Goal: Information Seeking & Learning: Learn about a topic

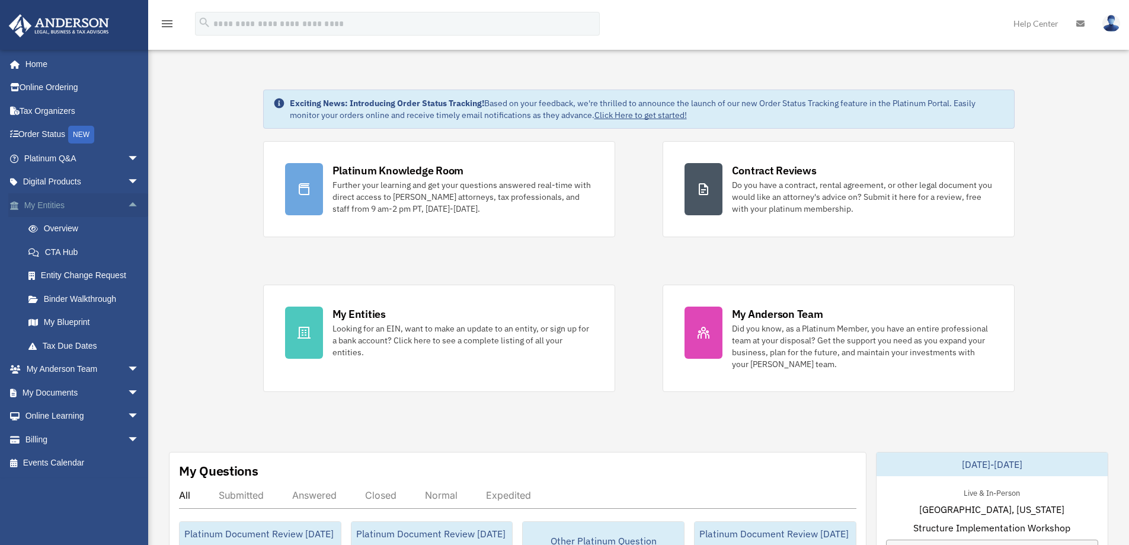
click at [127, 203] on span "arrow_drop_up" at bounding box center [139, 205] width 24 height 24
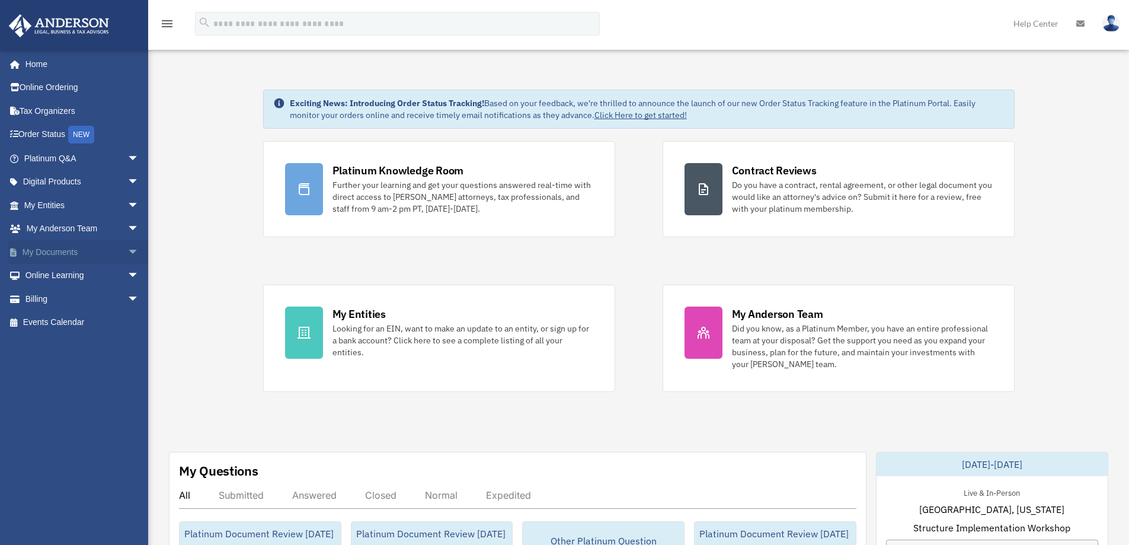
click at [127, 252] on span "arrow_drop_down" at bounding box center [139, 252] width 24 height 24
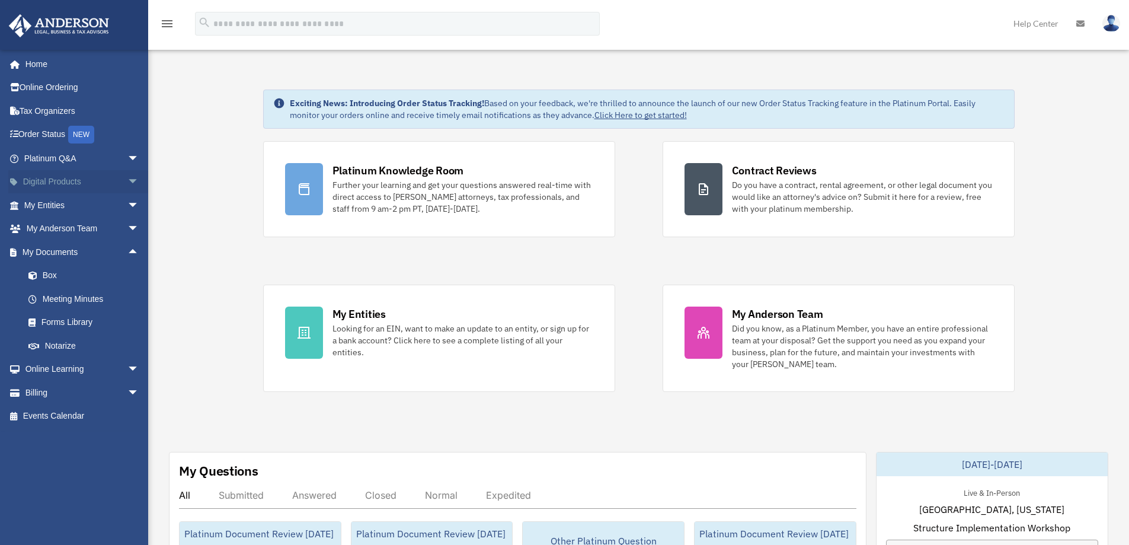
click at [128, 178] on span "arrow_drop_down" at bounding box center [139, 182] width 24 height 24
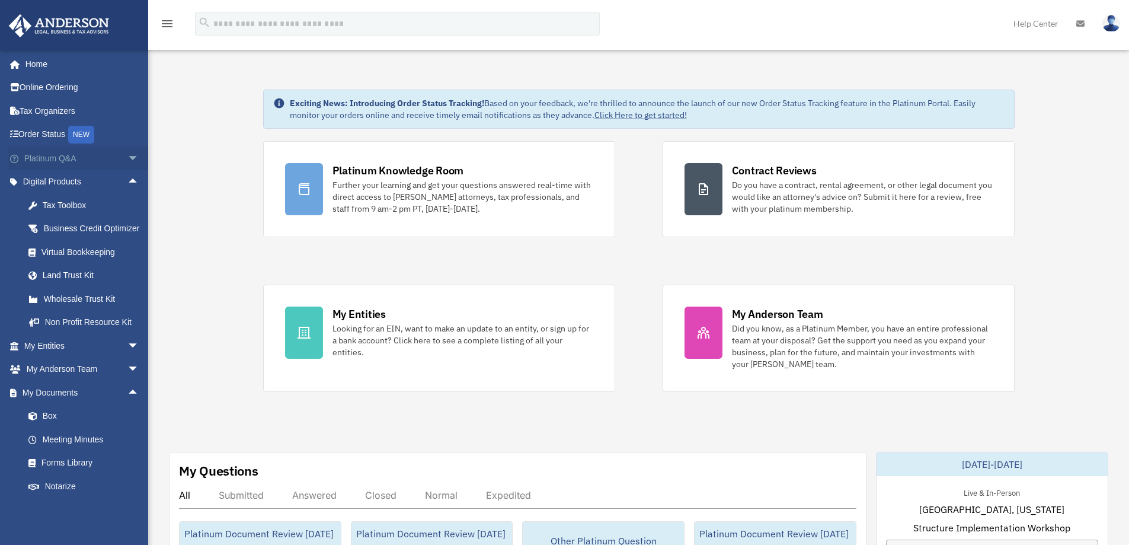
click at [127, 158] on span "arrow_drop_down" at bounding box center [139, 158] width 24 height 24
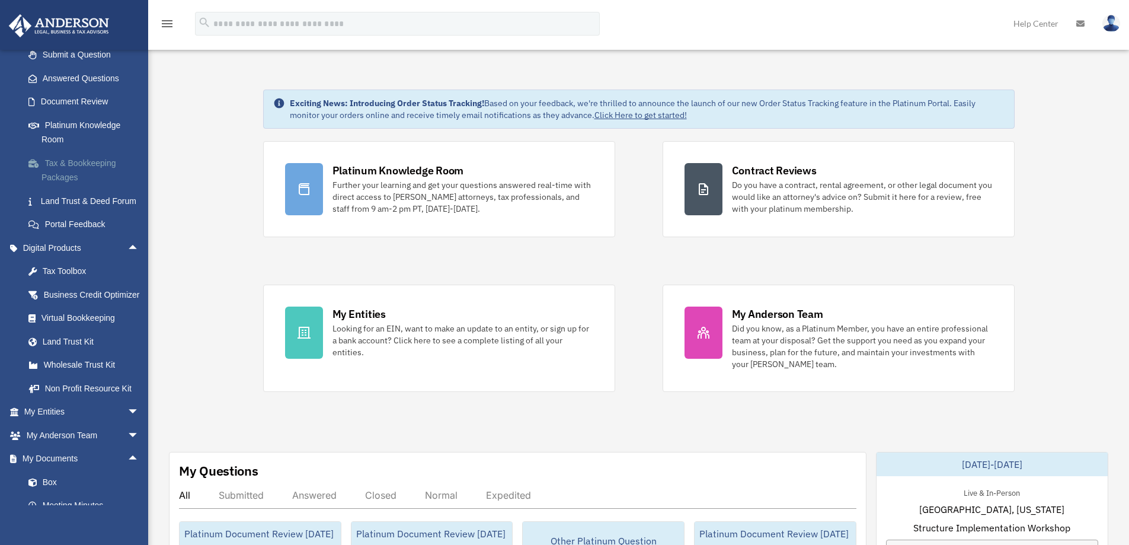
scroll to position [178, 0]
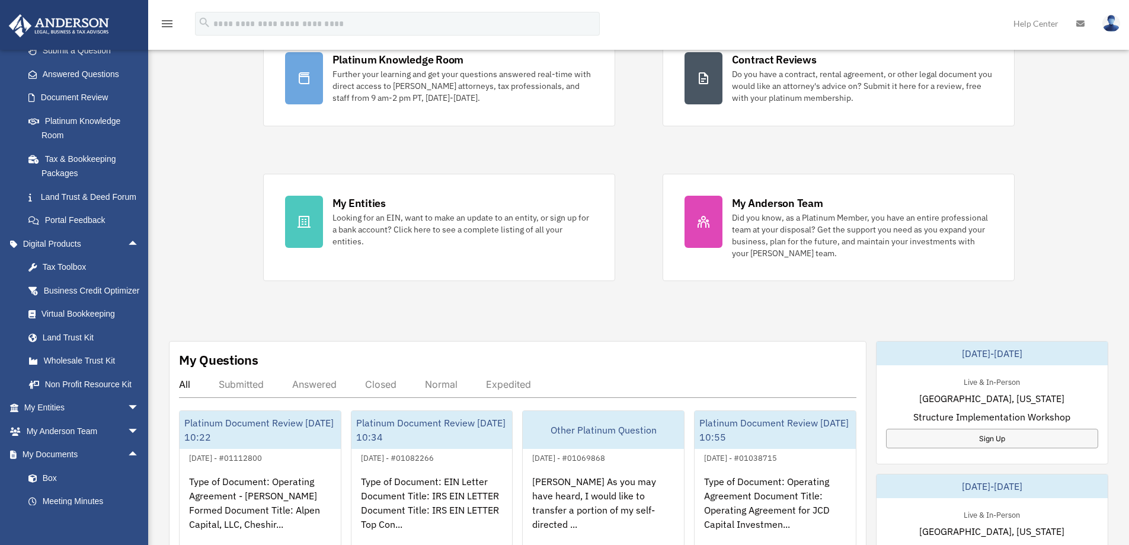
scroll to position [119, 0]
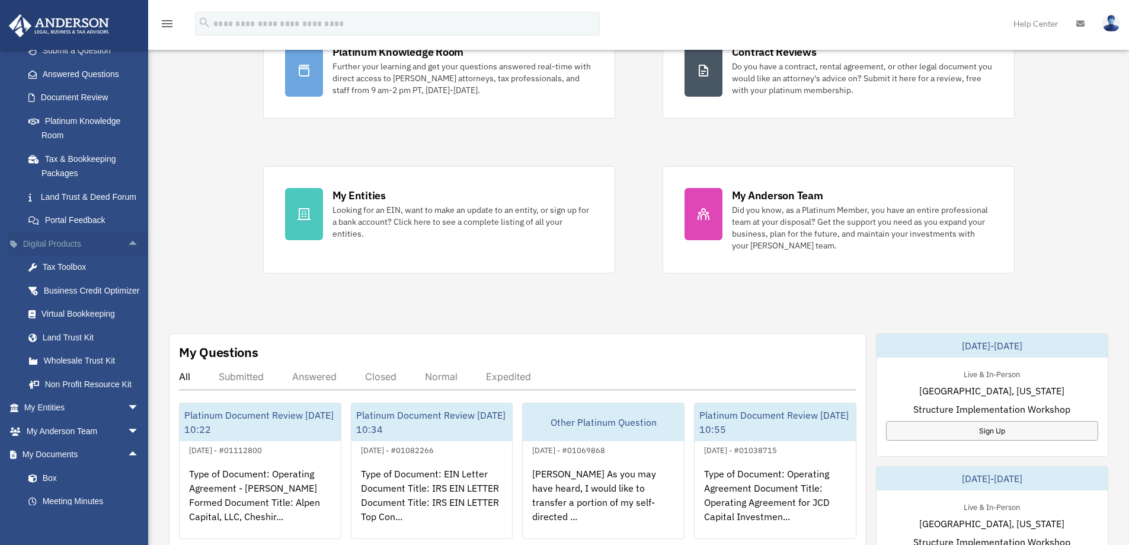
click at [127, 255] on span "arrow_drop_up" at bounding box center [139, 244] width 24 height 24
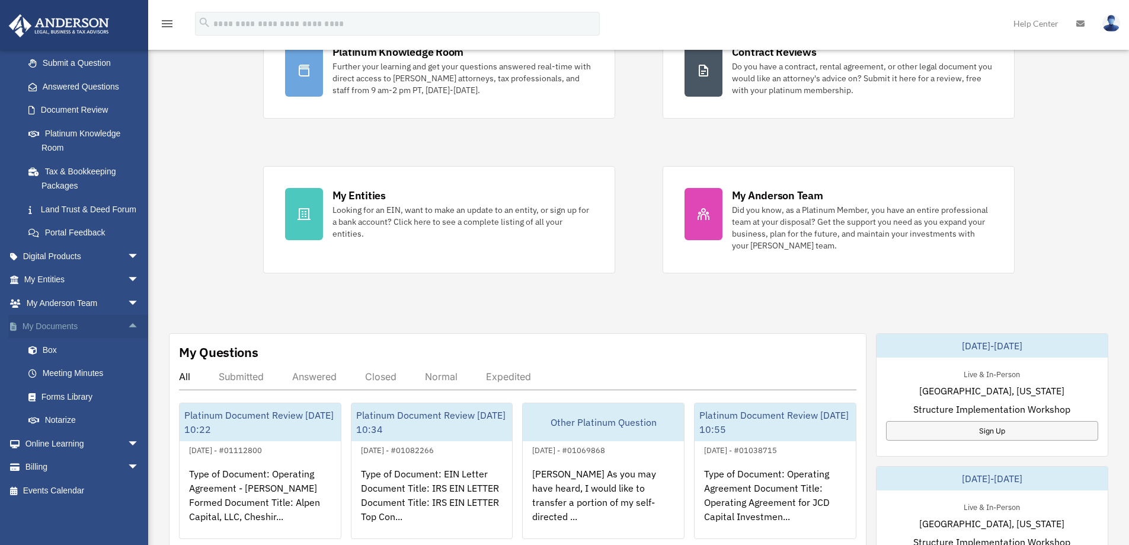
click at [127, 325] on span "arrow_drop_up" at bounding box center [139, 327] width 24 height 24
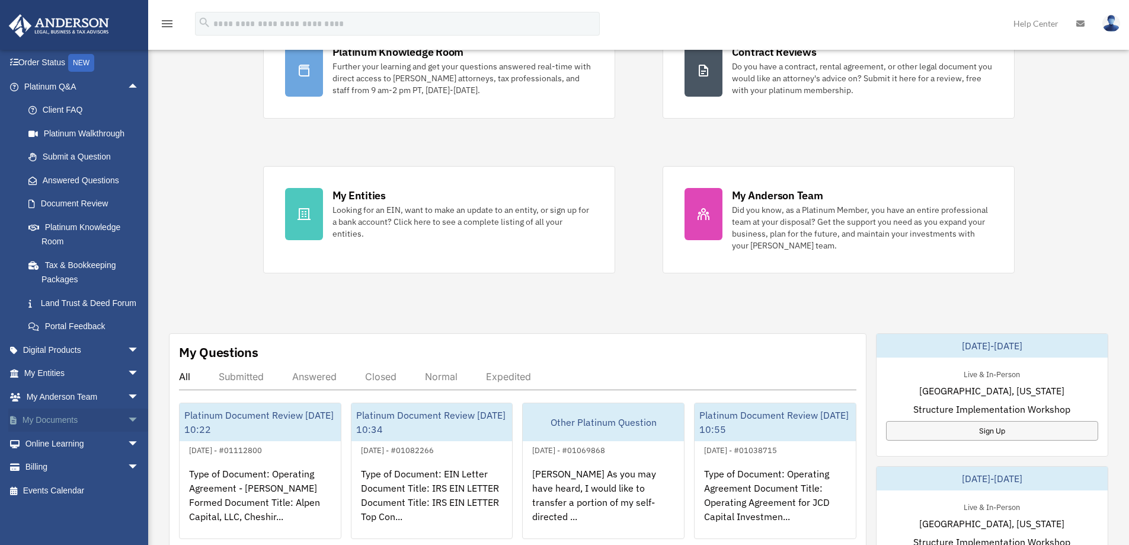
scroll to position [86, 0]
click at [127, 75] on span "arrow_drop_up" at bounding box center [139, 87] width 24 height 24
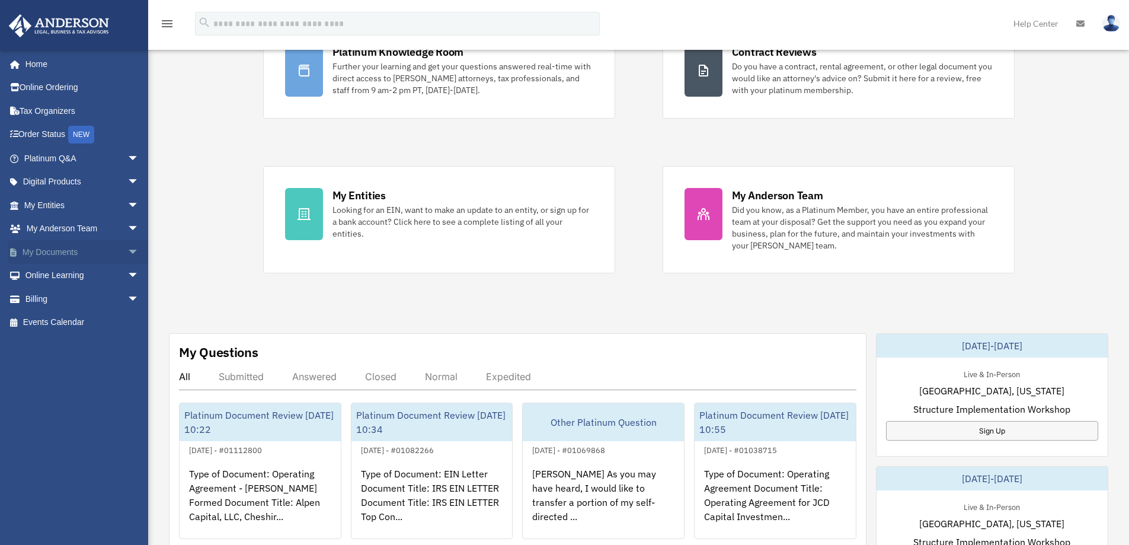
click at [127, 251] on span "arrow_drop_down" at bounding box center [139, 252] width 24 height 24
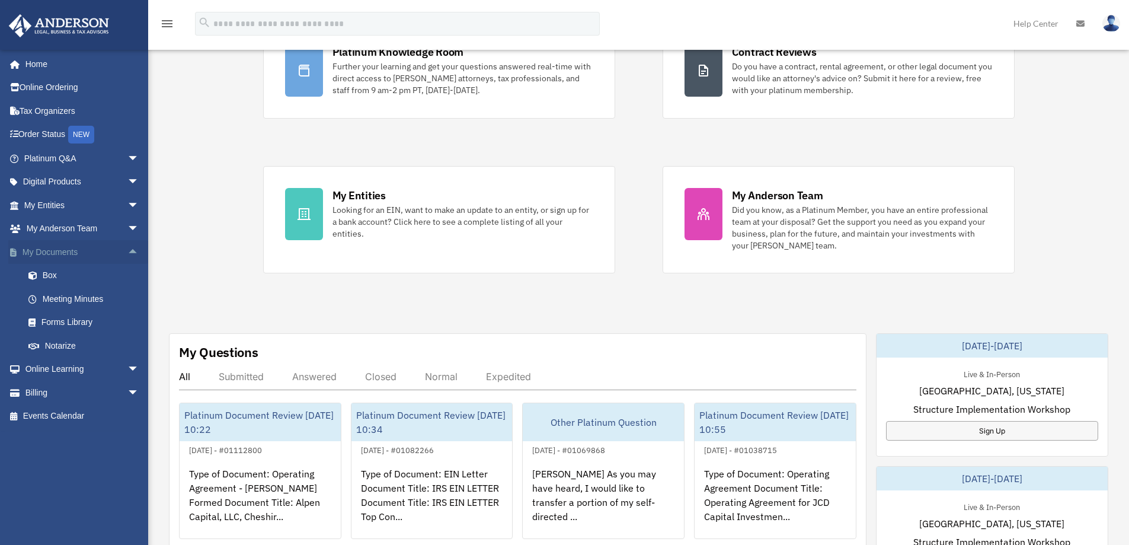
click at [127, 251] on span "arrow_drop_up" at bounding box center [139, 252] width 24 height 24
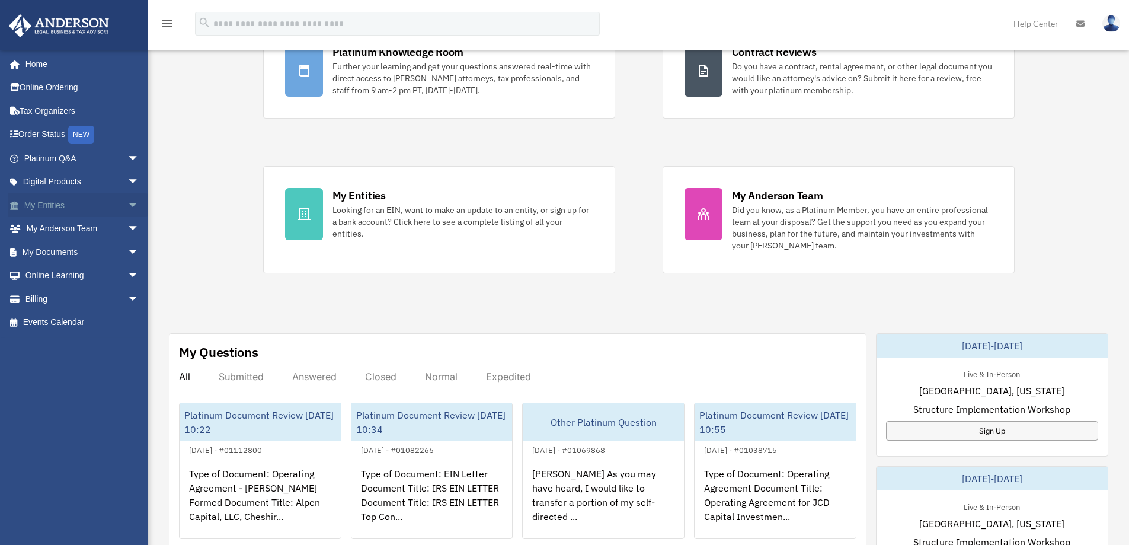
click at [127, 200] on span "arrow_drop_down" at bounding box center [139, 205] width 24 height 24
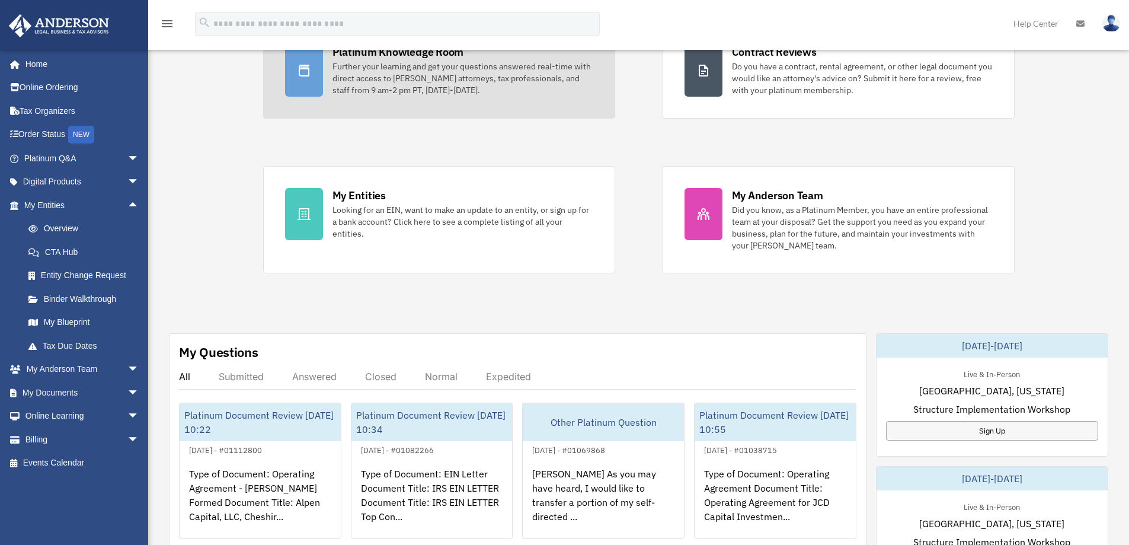
click at [374, 67] on div "Further your learning and get your questions answered real-time with direct acc…" at bounding box center [462, 78] width 261 height 36
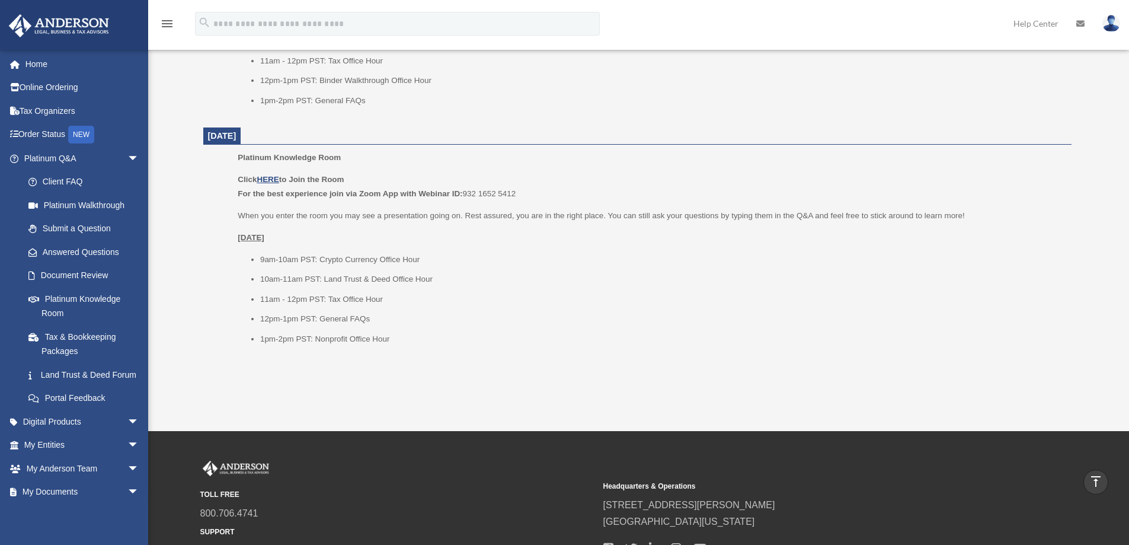
scroll to position [1422, 0]
